Goal: Consume media (video, audio)

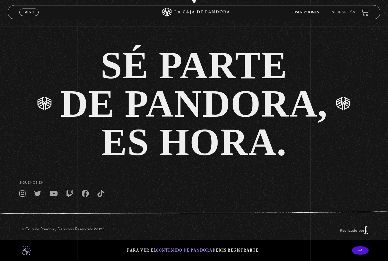
scroll to position [1387, 0]
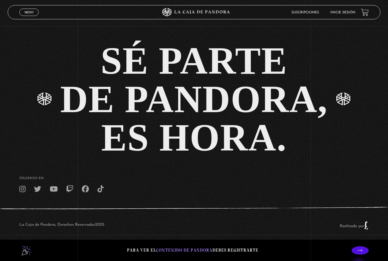
click at [361, 254] on p at bounding box center [360, 250] width 17 height 9
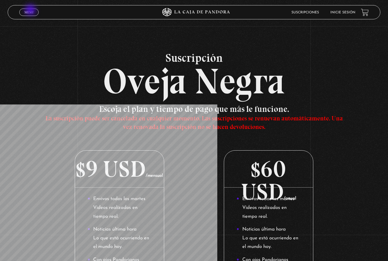
click at [31, 10] on link "Menu Cerrar" at bounding box center [28, 12] width 19 height 7
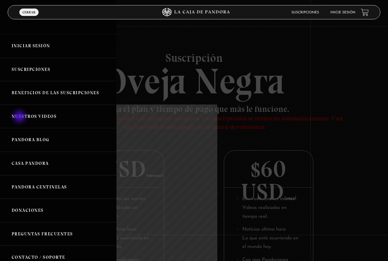
click at [20, 117] on link "Nuestros Videos" at bounding box center [58, 117] width 117 height 24
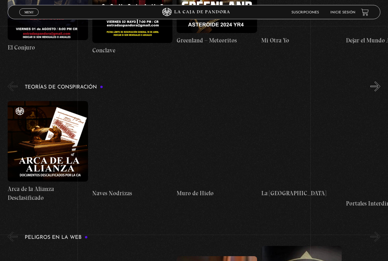
scroll to position [827, 0]
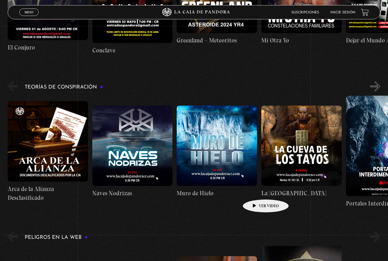
click at [257, 191] on h4 "Muro de Hielo" at bounding box center [217, 193] width 80 height 9
